Goal: Task Accomplishment & Management: Use online tool/utility

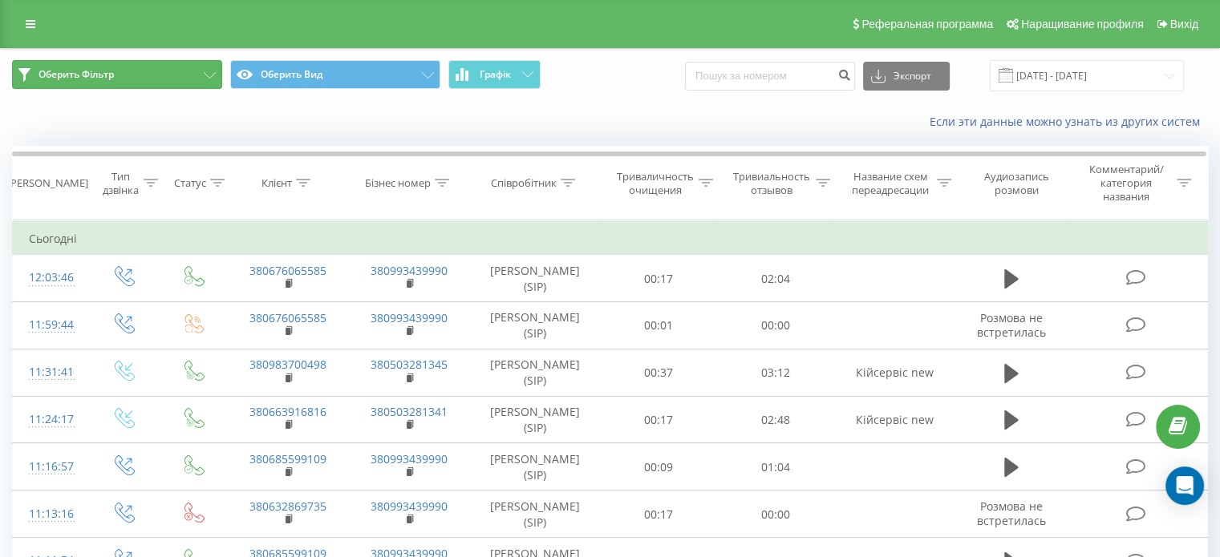
click at [135, 79] on button "Оберить Фільтр" at bounding box center [117, 74] width 210 height 29
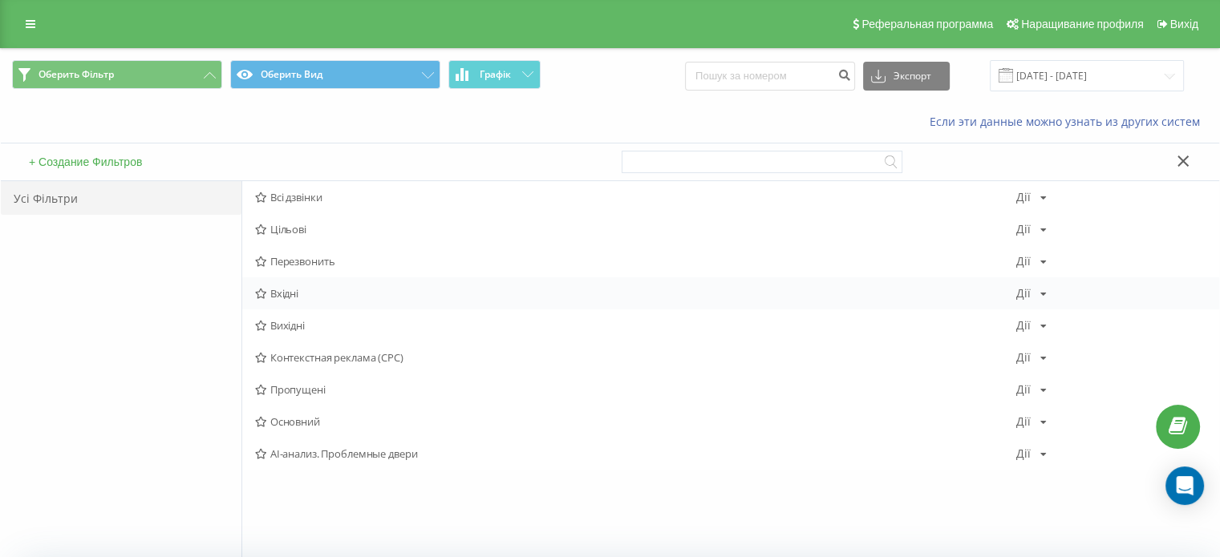
click at [310, 285] on div "Вхідні Дії Редагувати Копіювати Видалити По замкованиям Поділитися" at bounding box center [730, 293] width 977 height 32
click at [324, 291] on span "Вхідні" at bounding box center [635, 293] width 761 height 11
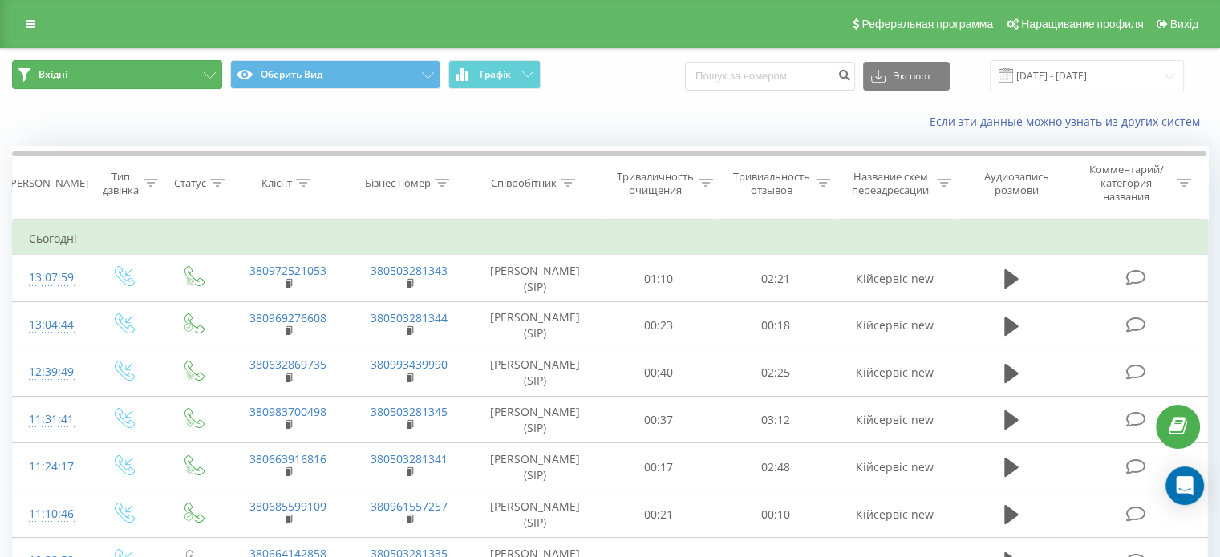
click at [133, 69] on button "Вхідні" at bounding box center [117, 74] width 210 height 29
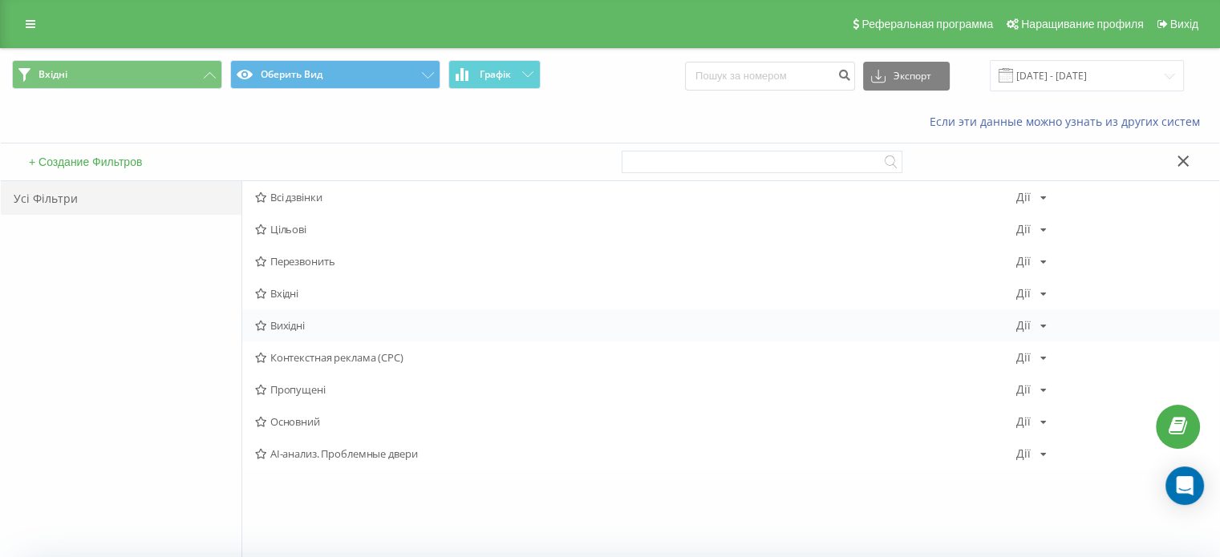
click at [304, 322] on font "Вихідні" at bounding box center [287, 325] width 34 height 14
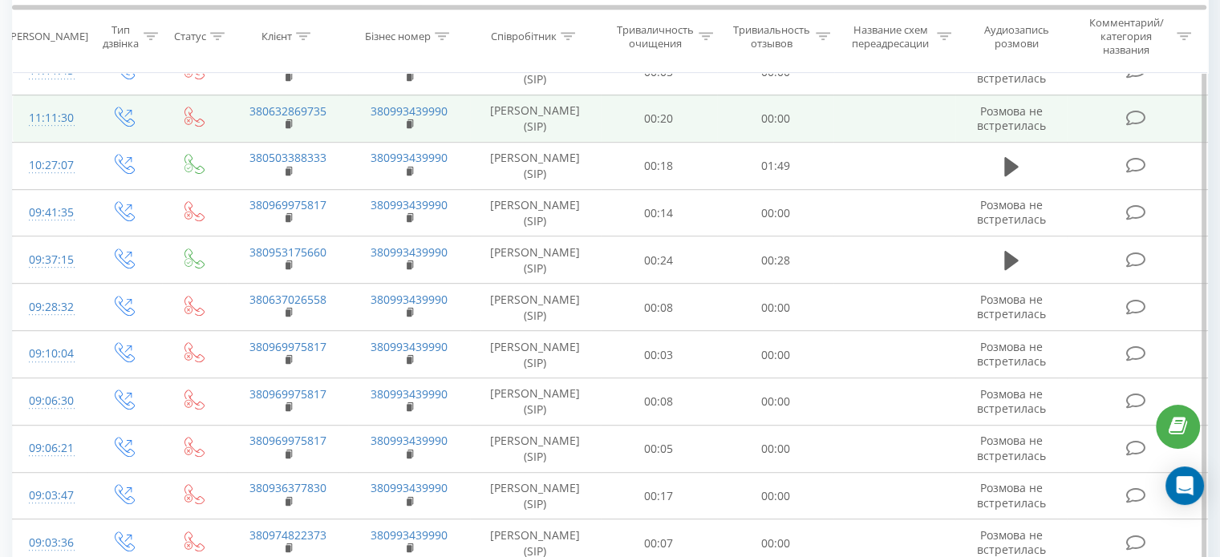
scroll to position [957, 0]
